Goal: Find specific fact: Find contact information

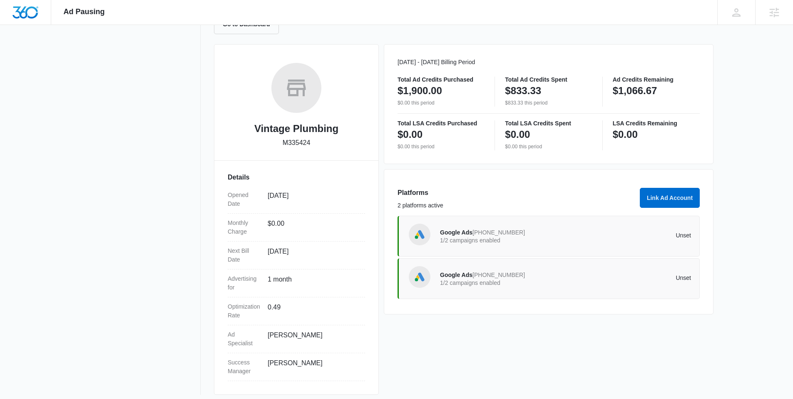
scroll to position [102, 0]
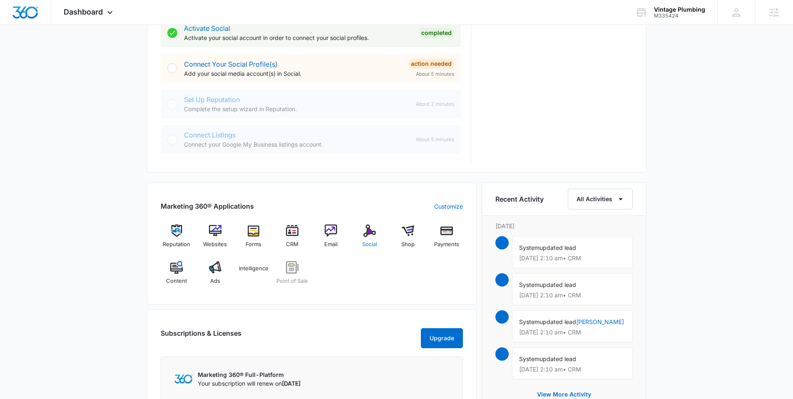
scroll to position [435, 0]
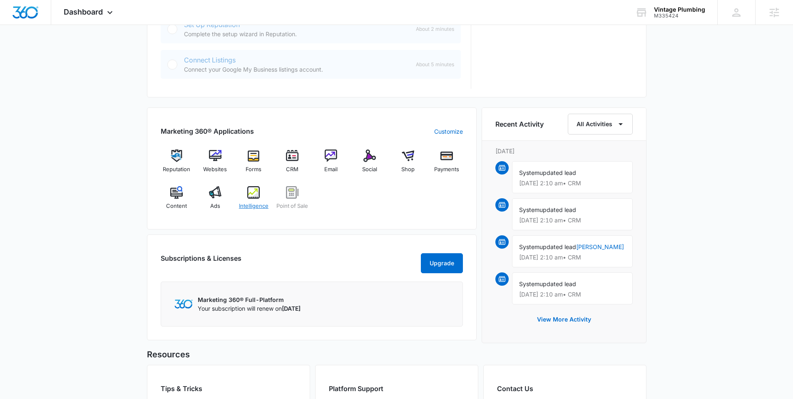
click at [253, 205] on span "Intelligence" at bounding box center [254, 206] width 30 height 8
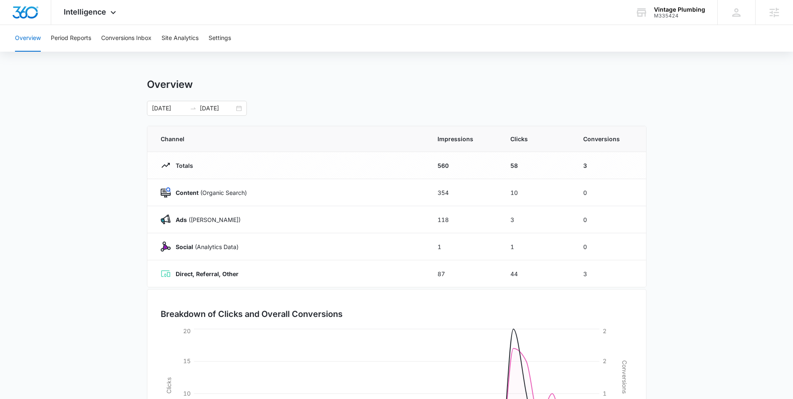
click at [242, 41] on div "Overview Period Reports Conversions Inbox Site Analytics Settings" at bounding box center [396, 38] width 773 height 27
click at [227, 37] on button "Settings" at bounding box center [219, 38] width 22 height 27
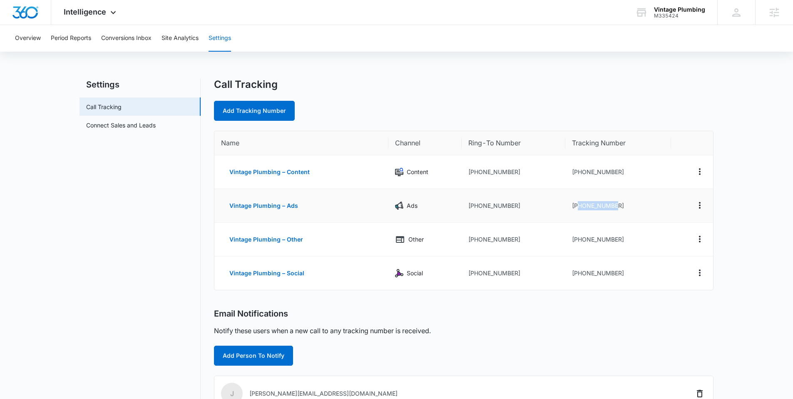
drag, startPoint x: 578, startPoint y: 206, endPoint x: 620, endPoint y: 208, distance: 42.5
click at [620, 208] on td "[PHONE_NUMBER]" at bounding box center [618, 206] width 106 height 34
copy td "4052375575"
